Goal: Use online tool/utility: Utilize a website feature to perform a specific function

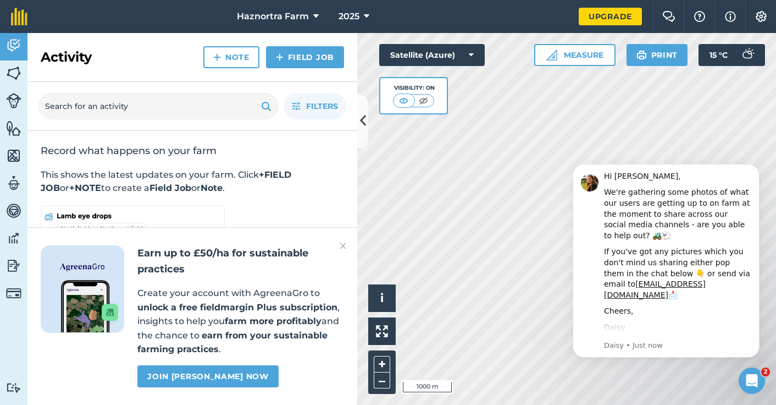
click at [757, 168] on icon "Dismiss notification" at bounding box center [756, 166] width 3 height 3
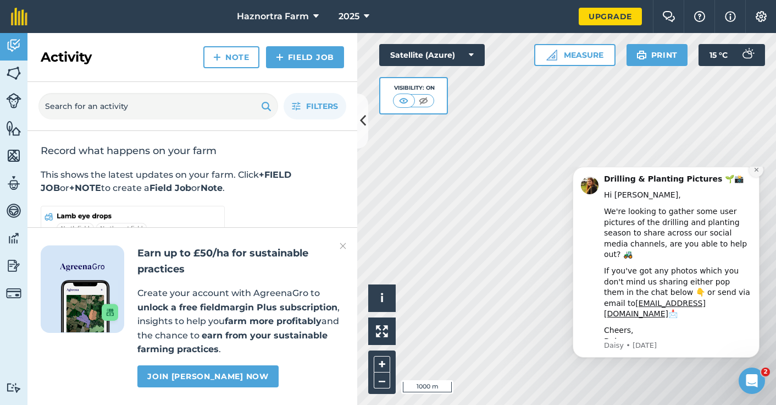
click at [751, 177] on button "Dismiss notification" at bounding box center [756, 170] width 14 height 14
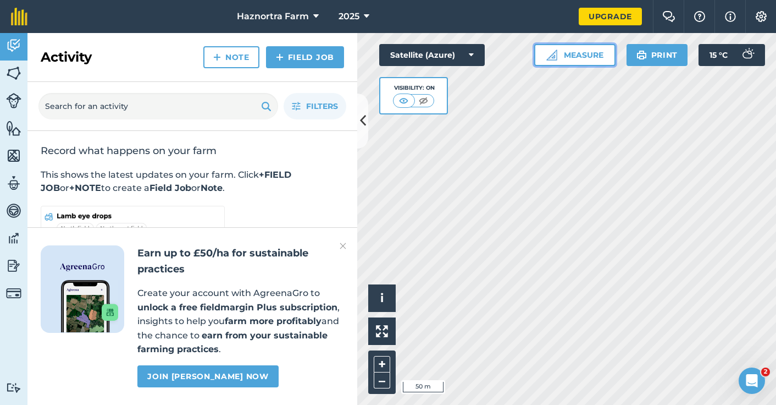
click at [586, 62] on button "Measure" at bounding box center [574, 55] width 81 height 22
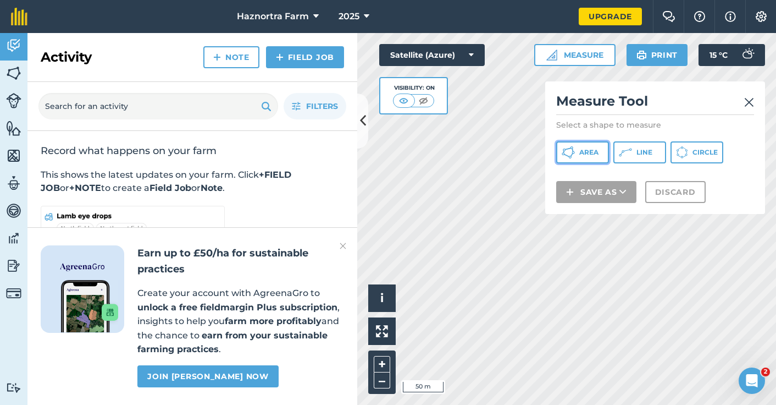
click at [589, 149] on span "Area" at bounding box center [588, 152] width 19 height 9
click at [754, 106] on div "Measure Tool Select a shape to measure Area Line Circle Save as Discard" at bounding box center [655, 147] width 220 height 132
click at [751, 106] on img at bounding box center [749, 102] width 10 height 13
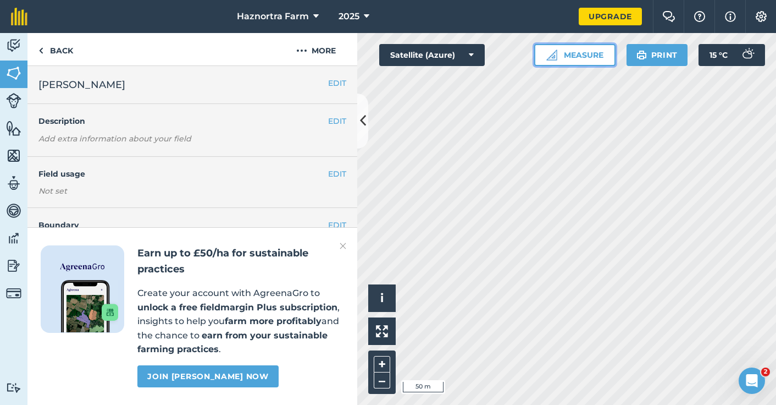
click at [578, 52] on button "Measure" at bounding box center [574, 55] width 81 height 22
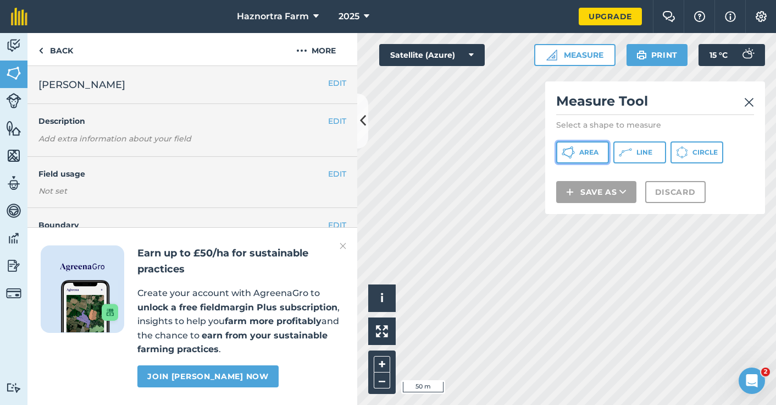
click at [590, 153] on span "Area" at bounding box center [588, 152] width 19 height 9
click at [345, 246] on img at bounding box center [343, 245] width 7 height 13
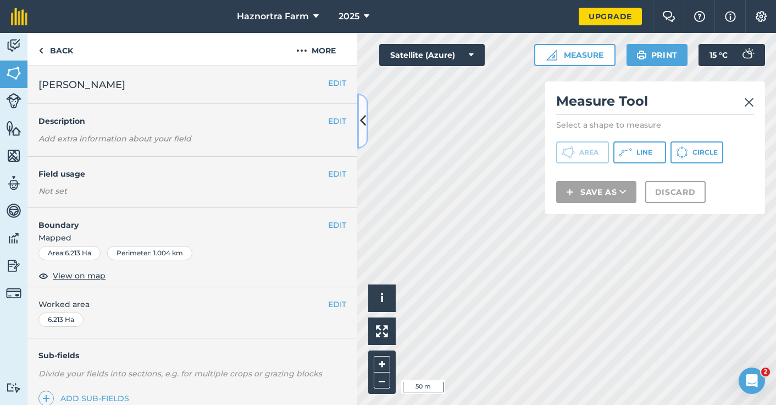
click at [365, 126] on icon at bounding box center [363, 120] width 6 height 19
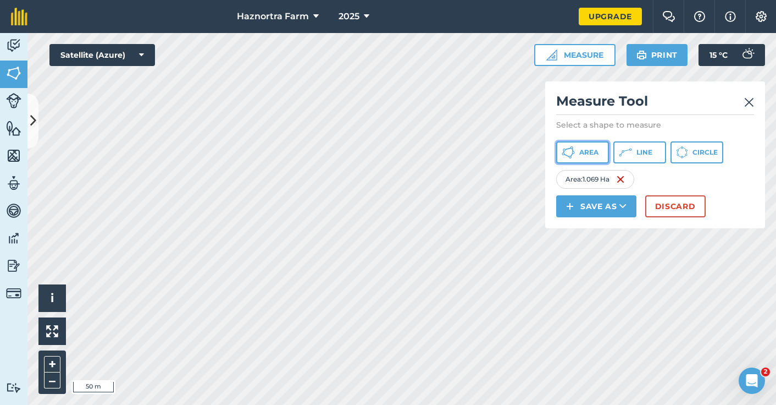
click at [566, 149] on icon at bounding box center [568, 148] width 7 height 2
click at [751, 102] on img at bounding box center [749, 102] width 10 height 13
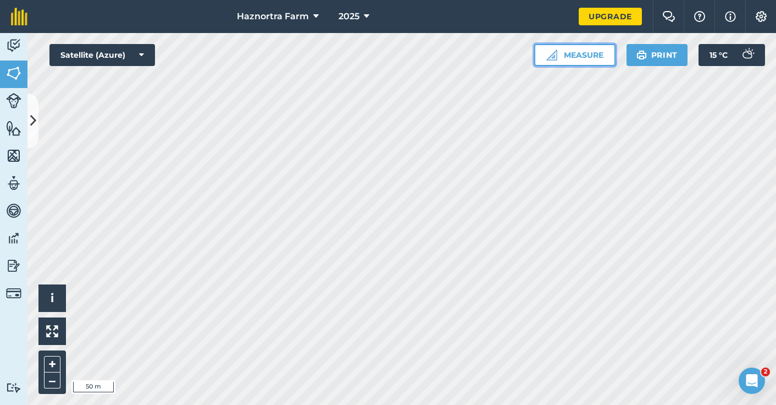
click at [575, 56] on button "Measure" at bounding box center [574, 55] width 81 height 22
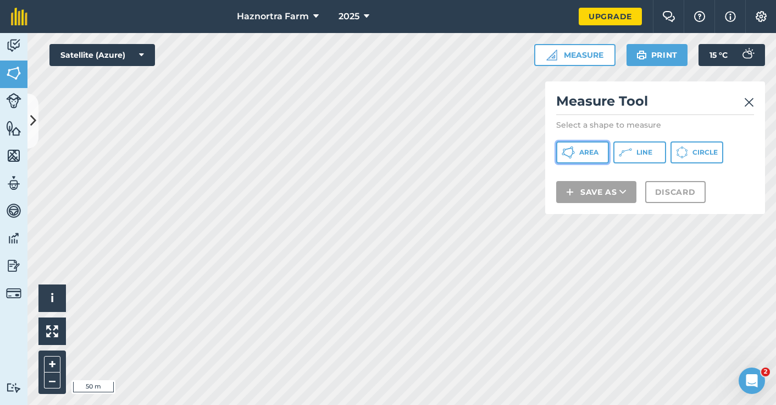
click at [570, 152] on icon at bounding box center [568, 152] width 13 height 13
click at [744, 99] on h2 "Measure Tool" at bounding box center [655, 103] width 198 height 23
click at [750, 101] on img at bounding box center [749, 102] width 10 height 13
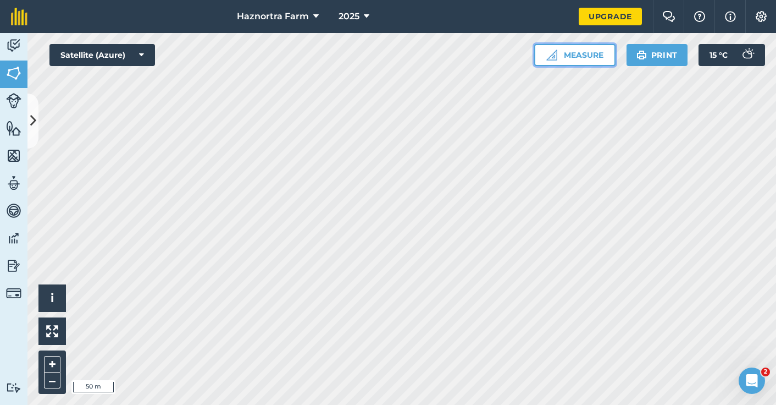
click at [591, 58] on button "Measure" at bounding box center [574, 55] width 81 height 22
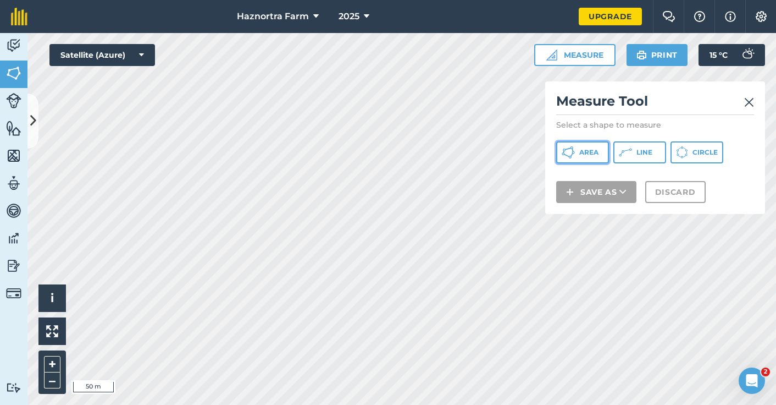
click at [568, 152] on icon at bounding box center [568, 152] width 13 height 13
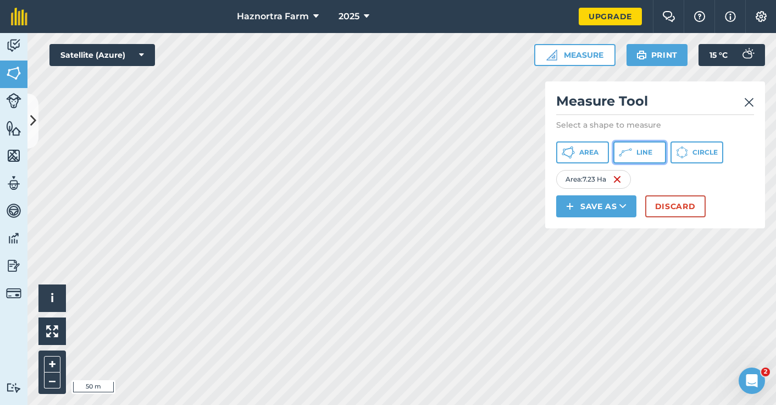
click at [637, 149] on span "Line" at bounding box center [644, 152] width 16 height 9
click at [677, 82] on div "Click to start drawing i © 2025 TomTom, Microsoft 100 m + – Satellite (Azure) M…" at bounding box center [401, 219] width 749 height 372
